Goal: Transaction & Acquisition: Purchase product/service

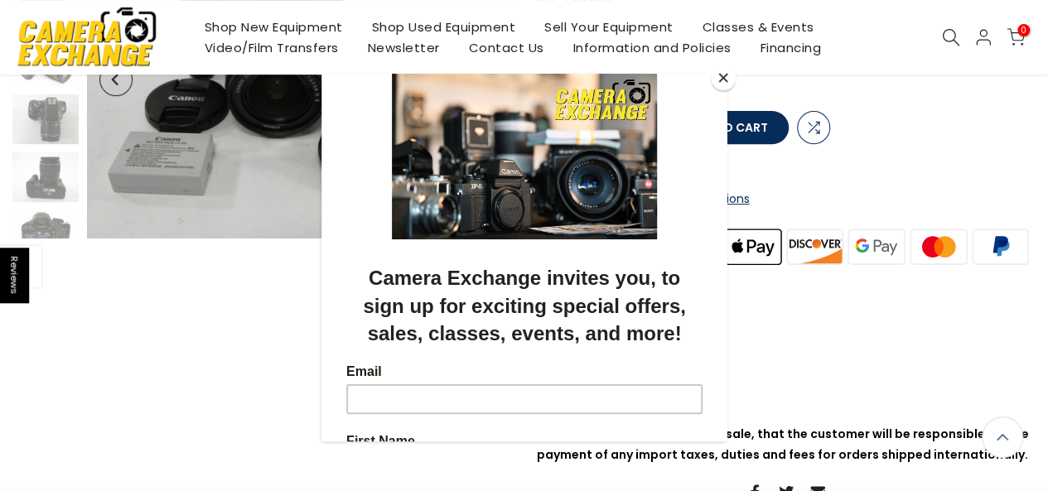
scroll to position [275, 0]
click at [724, 76] on button "Close" at bounding box center [723, 77] width 25 height 25
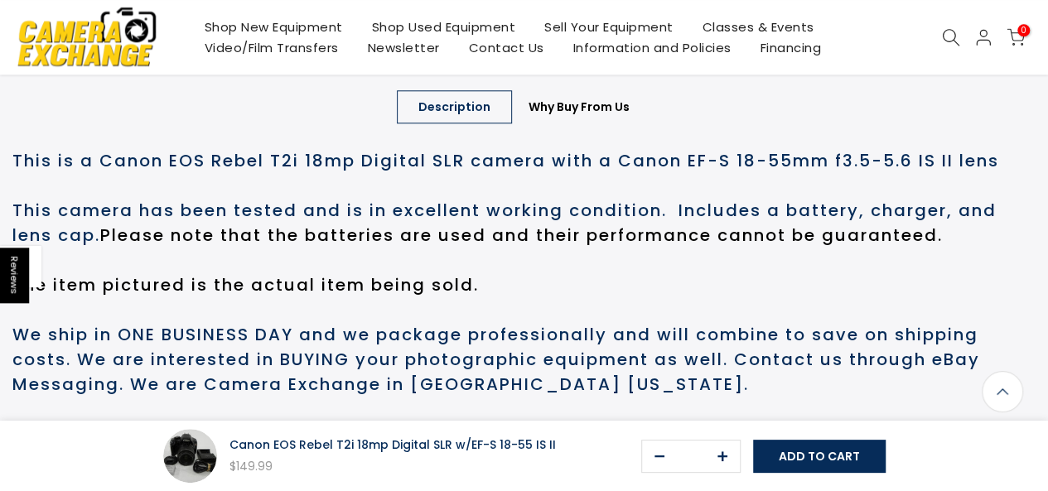
scroll to position [838, 0]
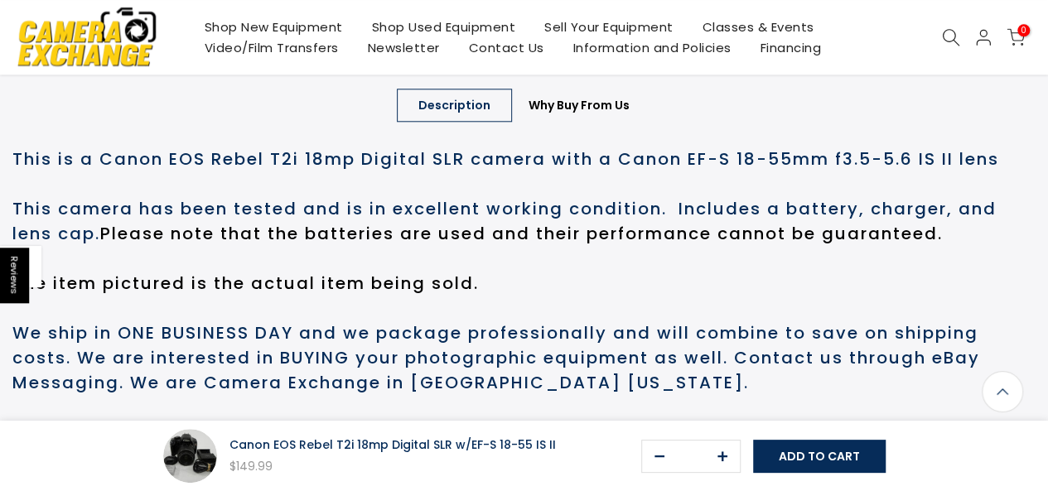
click at [570, 26] on link "Sell Your Equipment" at bounding box center [609, 27] width 158 height 21
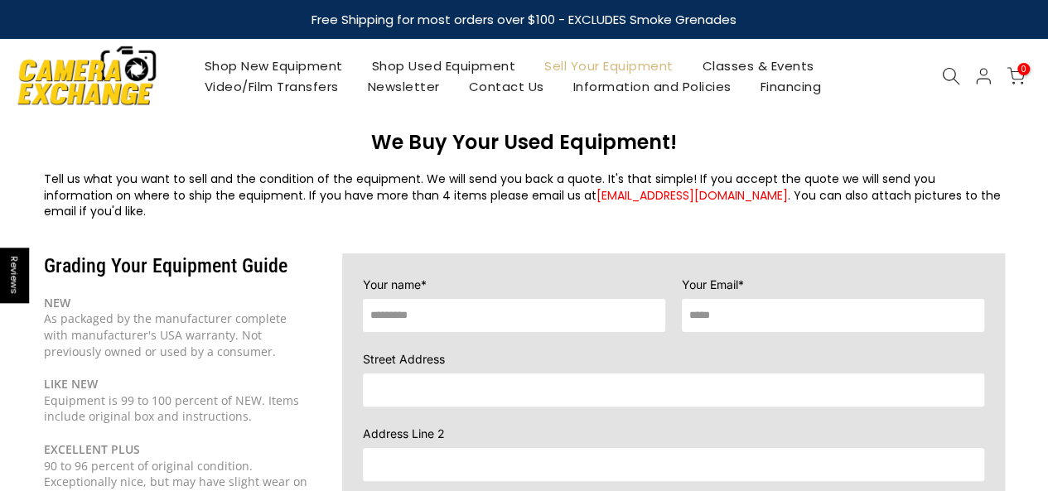
click at [481, 63] on link "Shop Used Equipment" at bounding box center [443, 66] width 173 height 21
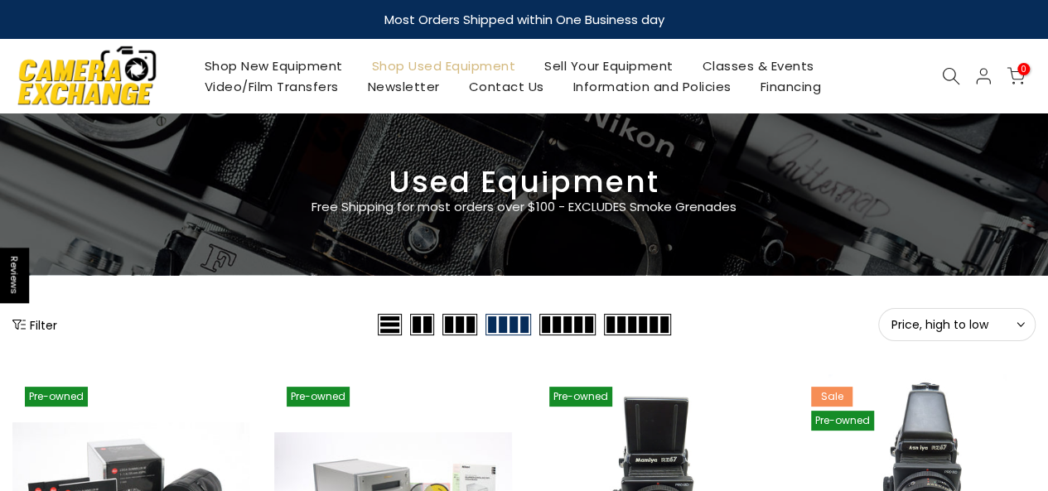
click at [948, 69] on icon at bounding box center [951, 76] width 18 height 18
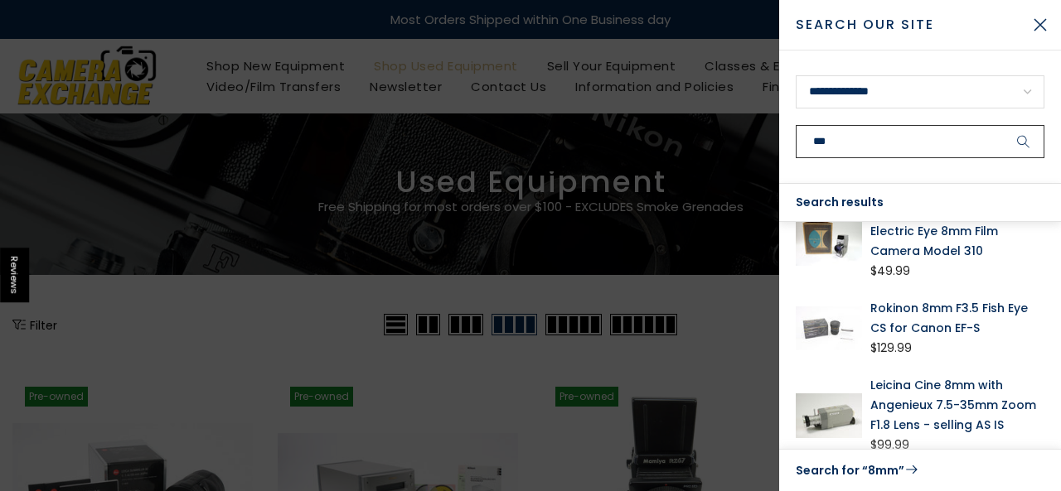
scroll to position [214, 0]
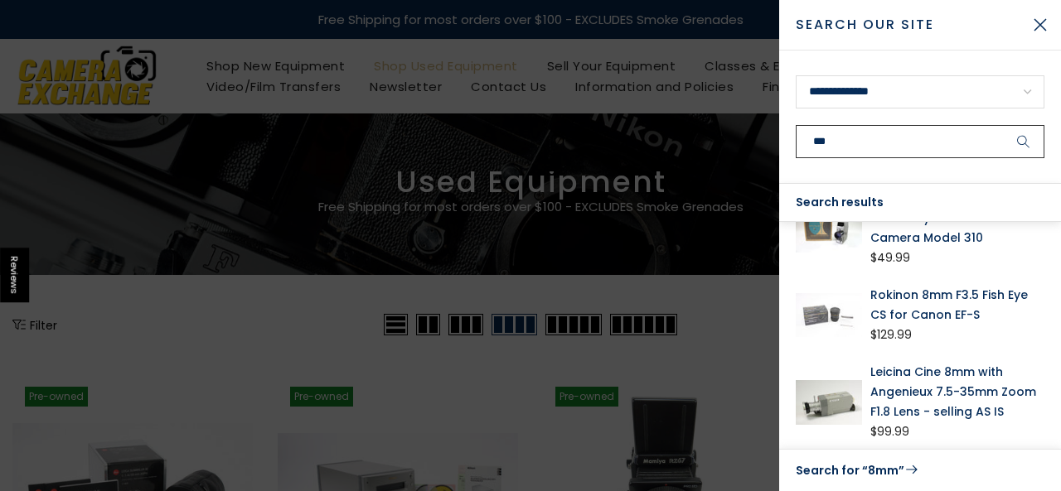
type input "***"
click at [1003, 125] on button "submit" at bounding box center [1023, 141] width 41 height 33
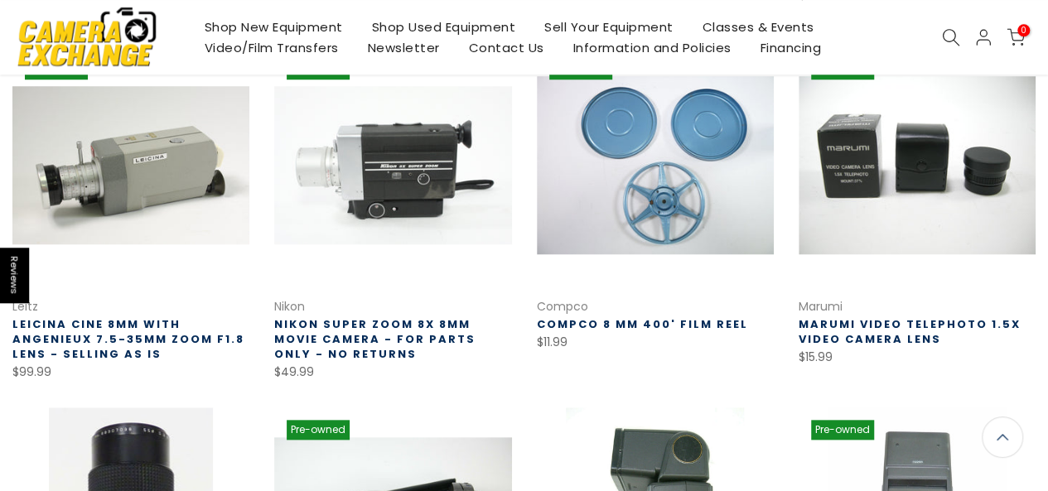
scroll to position [666, 0]
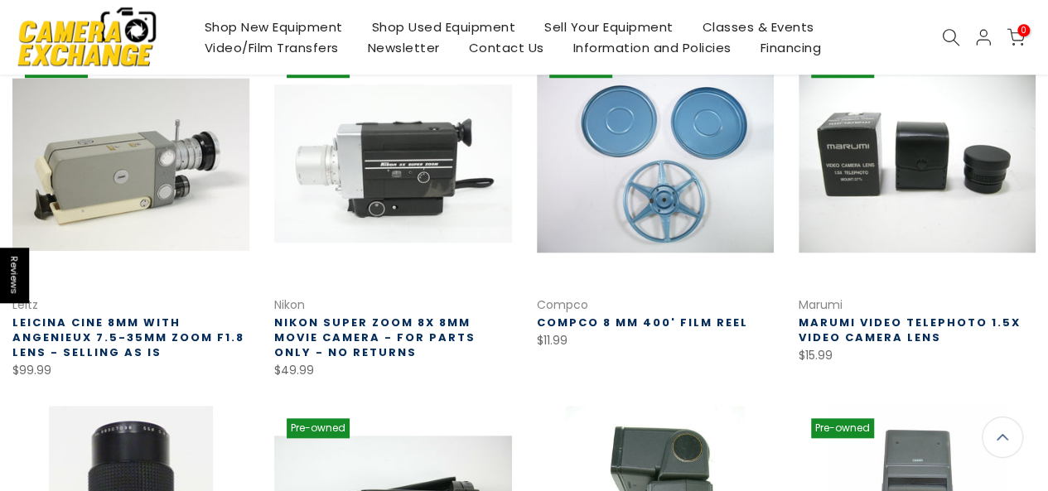
click at [121, 236] on link at bounding box center [130, 164] width 237 height 237
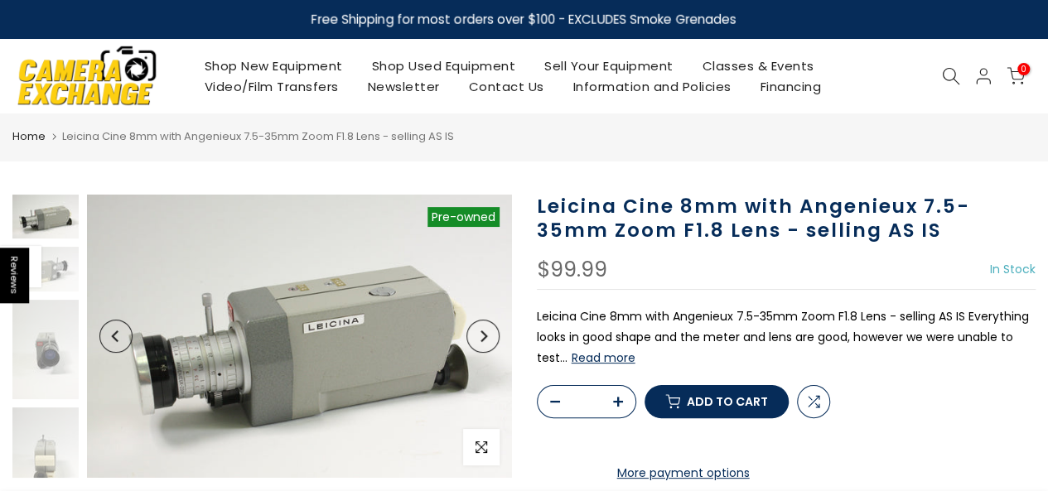
click at [495, 344] on button "Next" at bounding box center [483, 336] width 33 height 33
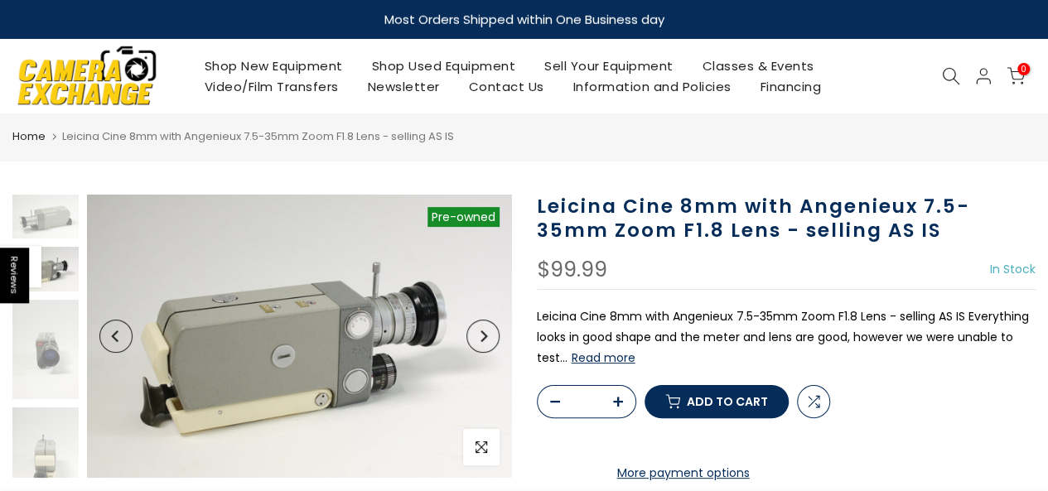
click at [495, 344] on button "Next" at bounding box center [483, 336] width 33 height 33
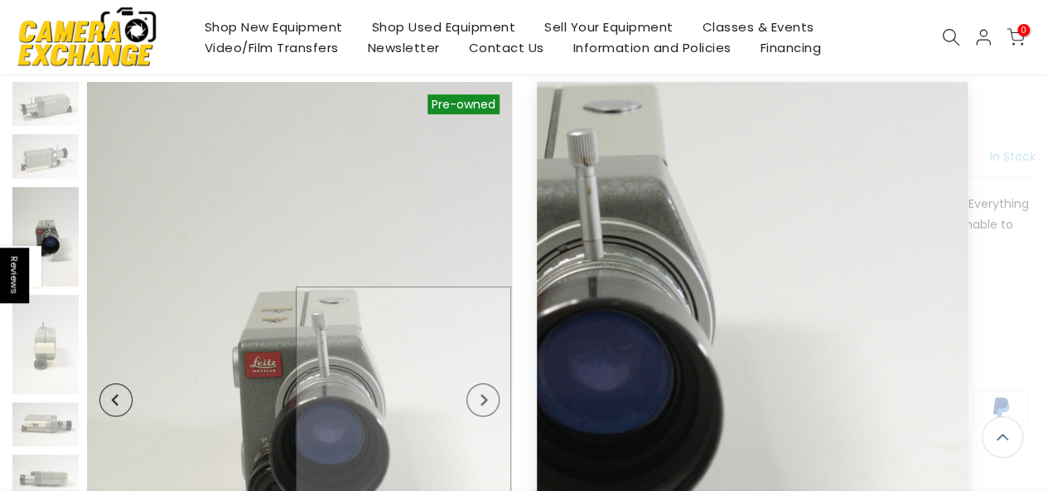
scroll to position [114, 0]
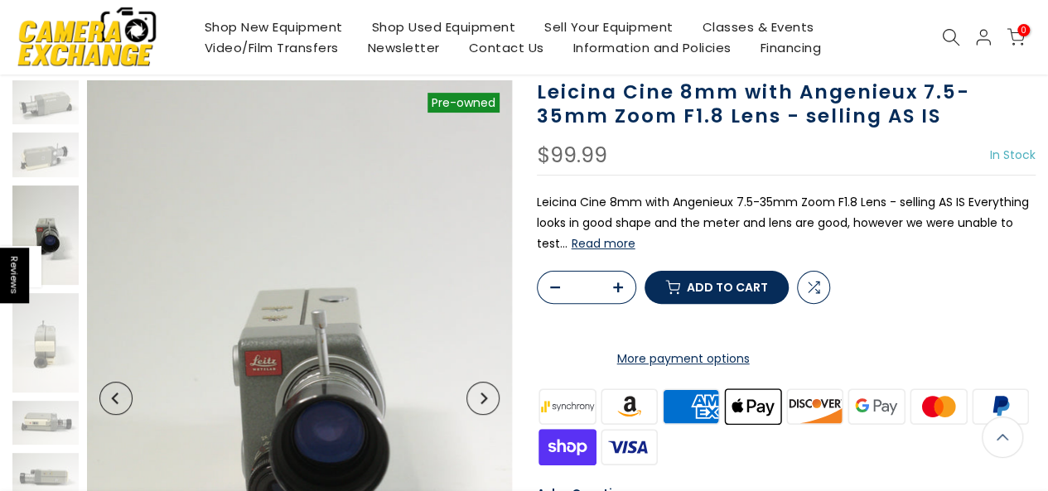
click at [496, 404] on button "Next" at bounding box center [483, 398] width 33 height 33
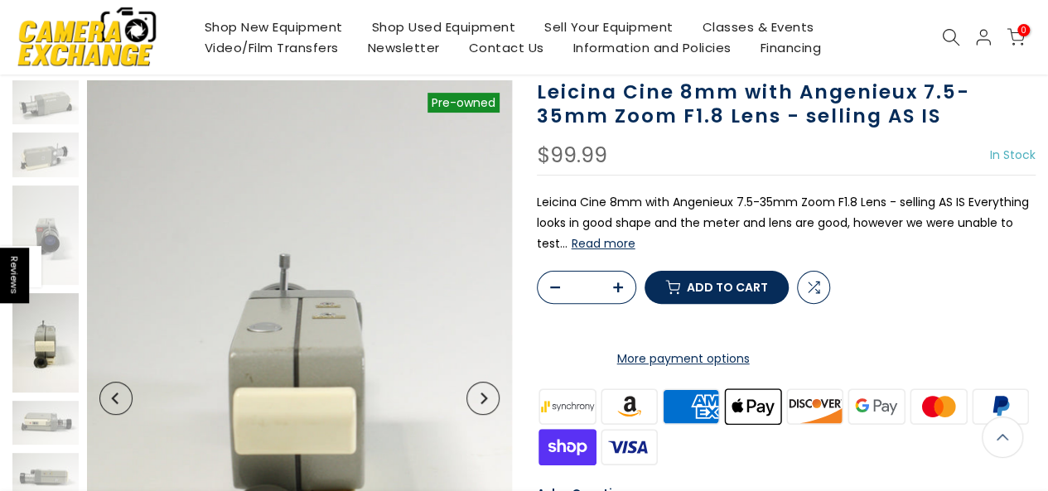
click at [496, 404] on button "Next" at bounding box center [483, 398] width 33 height 33
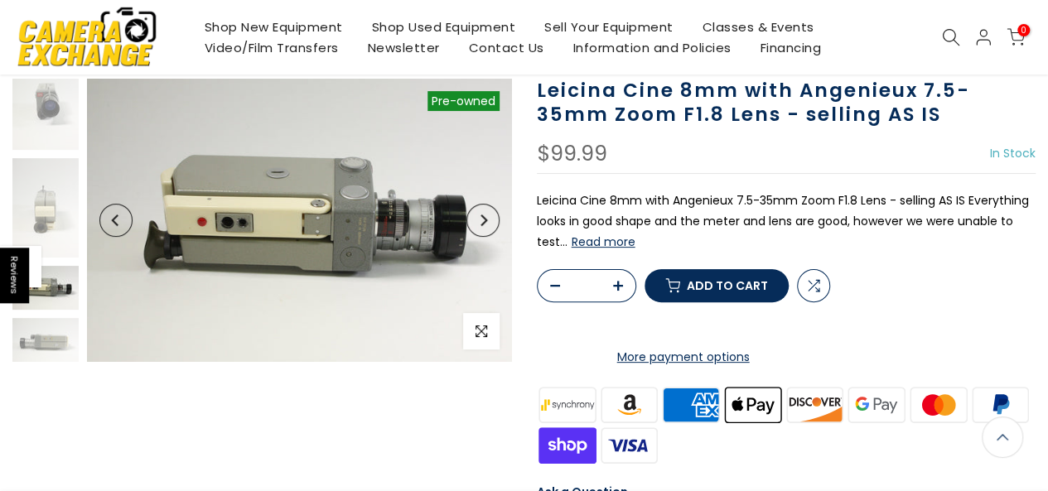
scroll to position [113, 0]
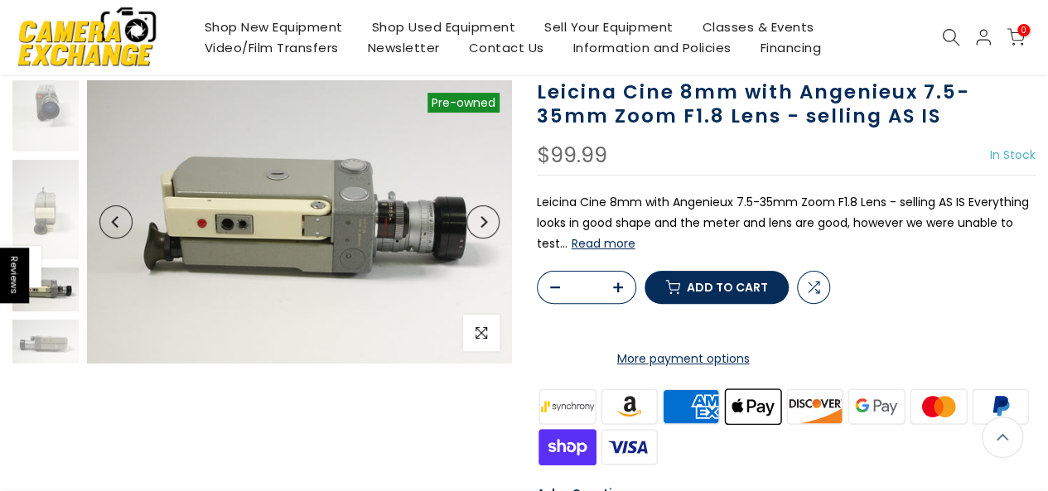
click at [491, 226] on button "Next" at bounding box center [483, 222] width 33 height 33
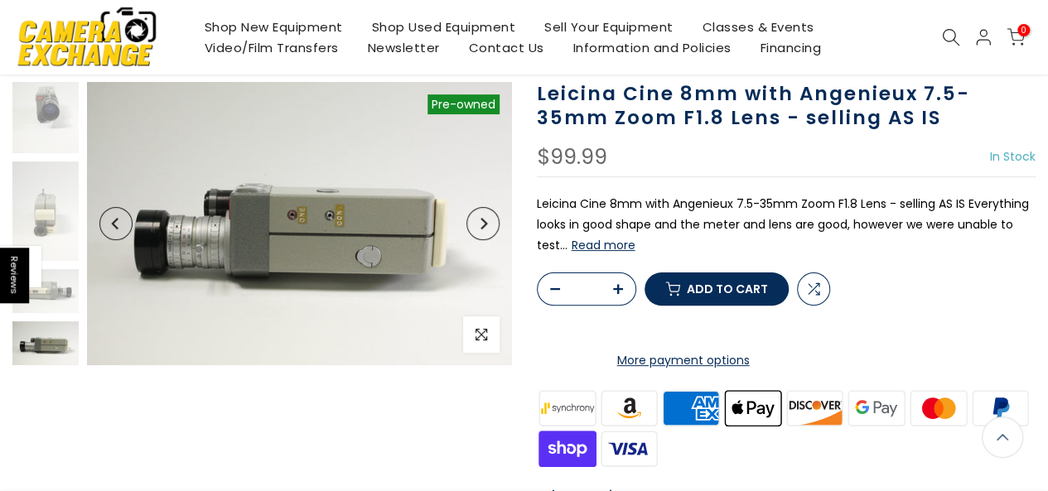
scroll to position [114, 0]
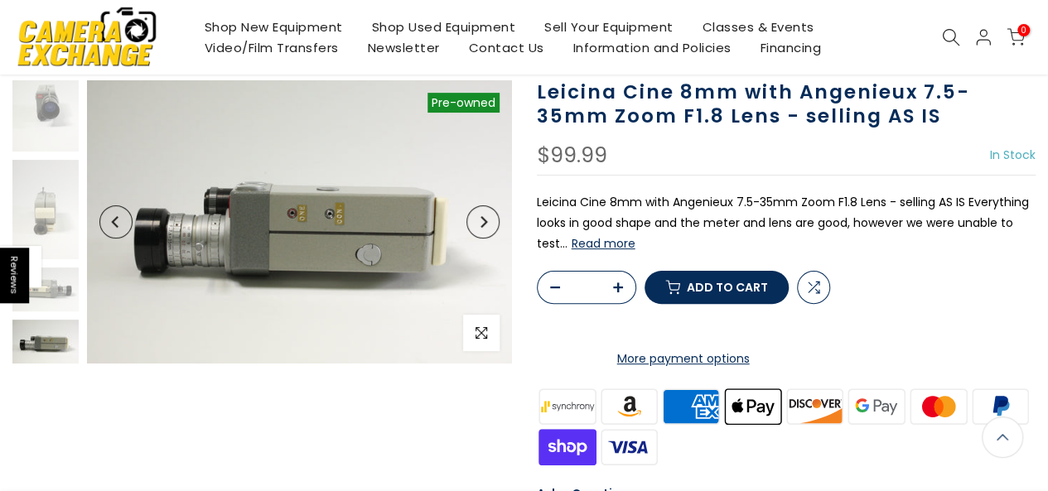
click at [491, 226] on button "Next" at bounding box center [483, 222] width 33 height 33
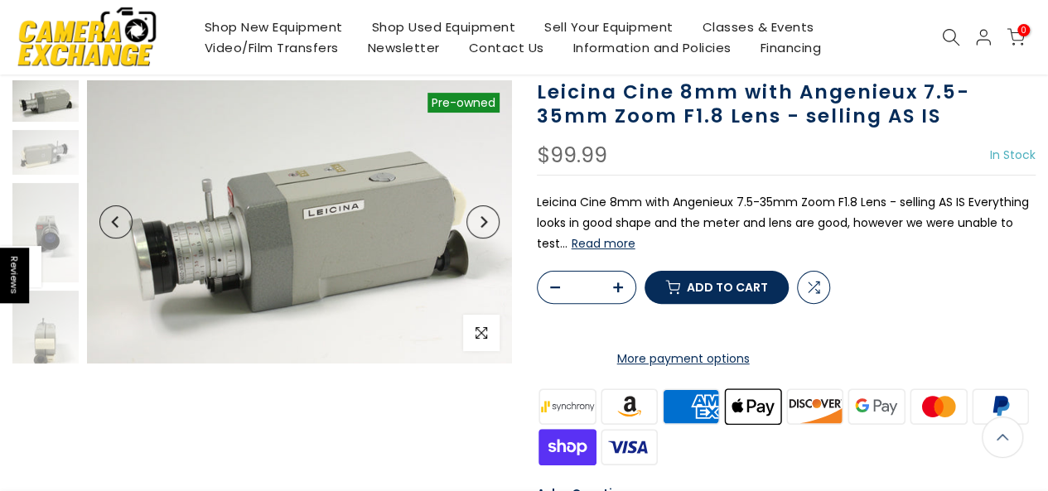
scroll to position [0, 0]
click at [491, 226] on button "Next" at bounding box center [483, 222] width 33 height 33
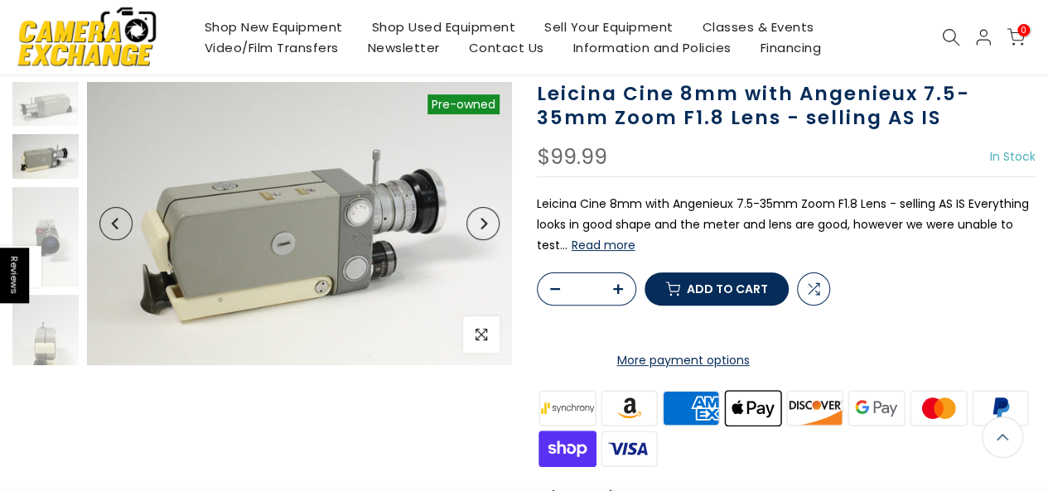
scroll to position [114, 0]
